Goal: Check status

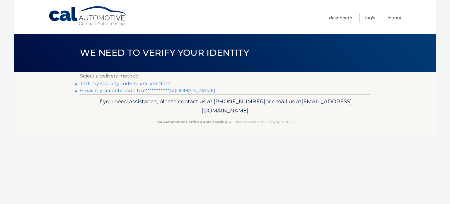
click at [162, 82] on link "Text my security code to xxx-xxx-9017" at bounding box center [125, 84] width 90 height 6
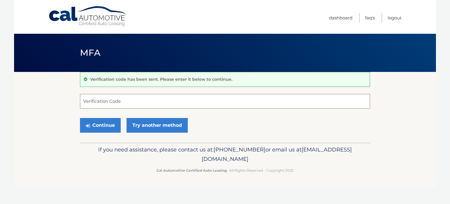
click at [134, 103] on input "Verification Code" at bounding box center [225, 101] width 290 height 15
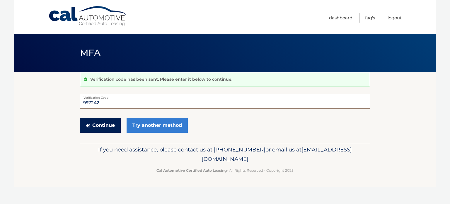
type input "997242"
click at [106, 125] on button "Continue" at bounding box center [100, 125] width 41 height 15
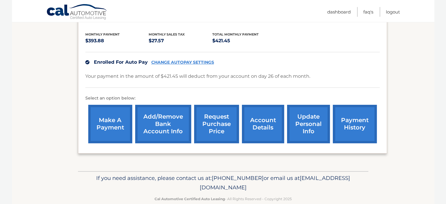
scroll to position [124, 0]
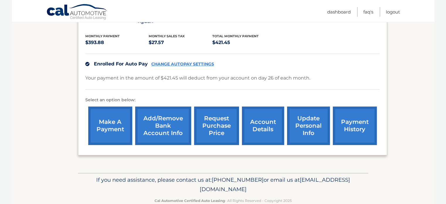
click at [272, 117] on link "account details" at bounding box center [263, 125] width 42 height 38
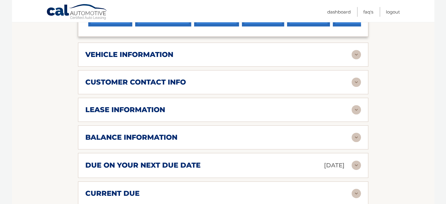
scroll to position [251, 0]
click at [350, 110] on div "lease information" at bounding box center [218, 109] width 266 height 9
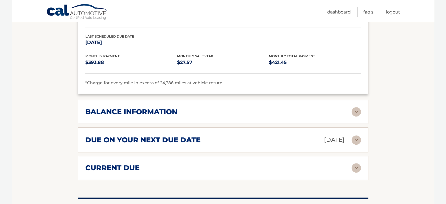
scroll to position [387, 0]
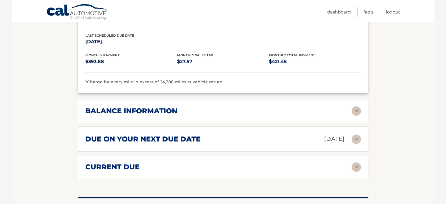
click at [354, 114] on div "balance information Payments Received 3 Payments Remaining 36 Next Payment will…" at bounding box center [223, 111] width 290 height 24
click at [355, 110] on img at bounding box center [356, 110] width 9 height 9
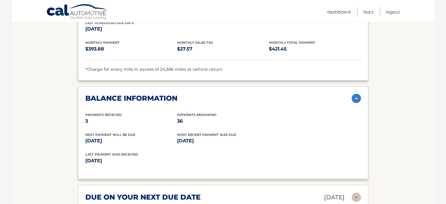
scroll to position [488, 0]
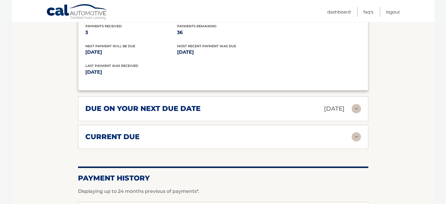
click at [354, 104] on img at bounding box center [356, 108] width 9 height 9
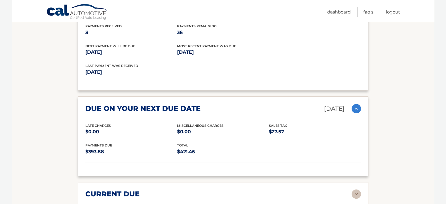
scroll to position [569, 0]
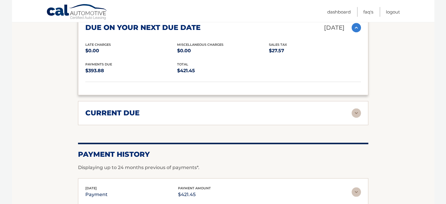
click at [355, 110] on img at bounding box center [356, 112] width 9 height 9
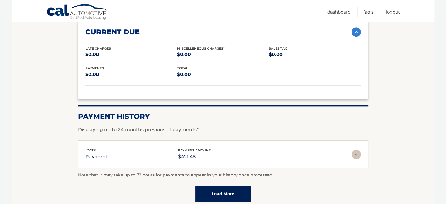
scroll to position [650, 0]
click at [353, 150] on img at bounding box center [356, 154] width 9 height 9
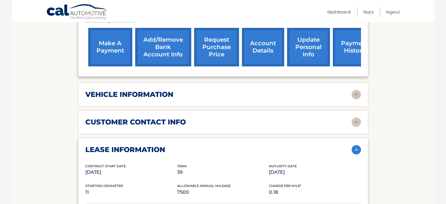
scroll to position [210, 0]
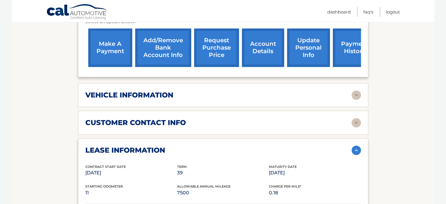
click at [354, 113] on div "customer contact info full name ESTEVAO MARTINI street address 488 NE 18TH ST c…" at bounding box center [223, 123] width 290 height 24
click at [356, 119] on img at bounding box center [356, 122] width 9 height 9
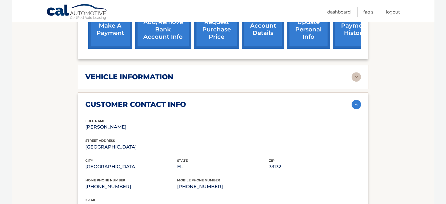
scroll to position [228, 0]
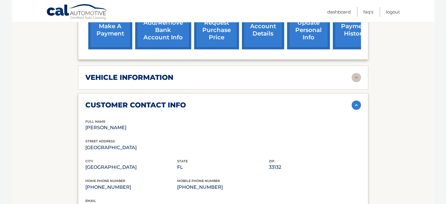
click at [353, 78] on img at bounding box center [356, 77] width 9 height 9
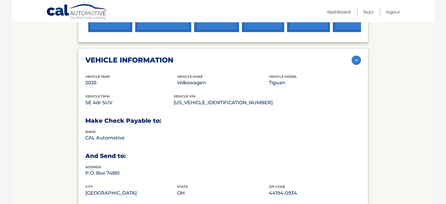
scroll to position [245, 0]
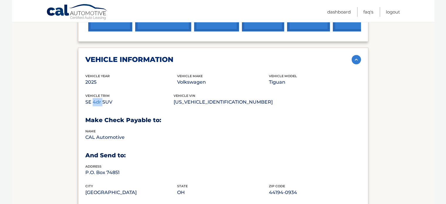
drag, startPoint x: 101, startPoint y: 101, endPoint x: 91, endPoint y: 101, distance: 9.1
click at [91, 101] on p "SE 4dr SUV" at bounding box center [129, 102] width 88 height 8
click at [106, 99] on p "SE 4dr SUV" at bounding box center [129, 102] width 88 height 8
drag, startPoint x: 112, startPoint y: 99, endPoint x: 99, endPoint y: 99, distance: 13.8
click at [99, 99] on p "SE 4dr SUV" at bounding box center [129, 102] width 88 height 8
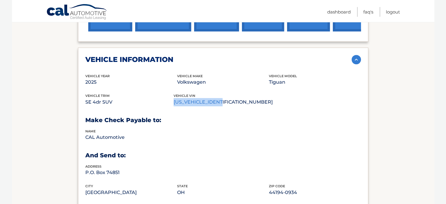
drag, startPoint x: 233, startPoint y: 100, endPoint x: 177, endPoint y: 102, distance: 55.8
click at [177, 102] on p "3VVFR7RM0SM008521" at bounding box center [223, 102] width 99 height 8
copy p "3VVFR7RM0SM008521"
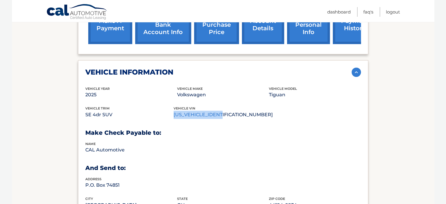
scroll to position [233, 0]
drag, startPoint x: 113, startPoint y: 115, endPoint x: 86, endPoint y: 114, distance: 27.3
click at [86, 114] on p "SE 4dr SUV" at bounding box center [129, 115] width 88 height 8
copy p "SE 4dr SUV"
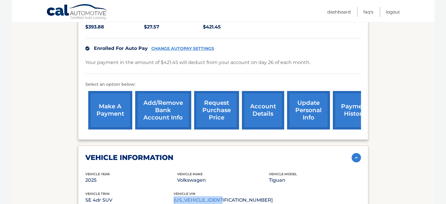
scroll to position [146, 0]
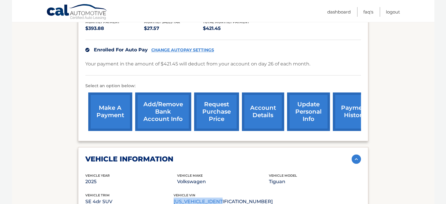
click at [217, 110] on link "request purchase price" at bounding box center [216, 111] width 45 height 38
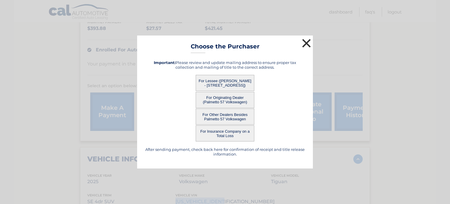
click at [305, 40] on button "×" at bounding box center [307, 43] width 12 height 12
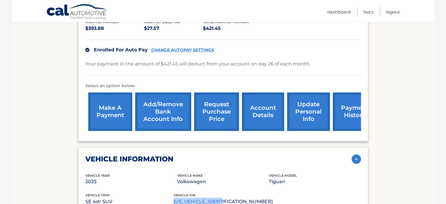
click at [265, 105] on link "account details" at bounding box center [263, 111] width 42 height 38
click at [303, 109] on link "update personal info" at bounding box center [308, 111] width 43 height 38
